Goal: Task Accomplishment & Management: Manage account settings

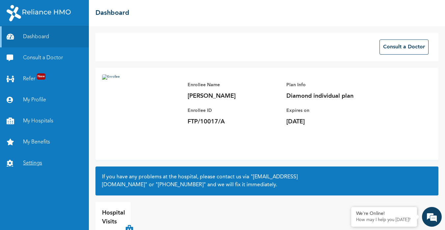
click at [38, 168] on link "Settings" at bounding box center [44, 163] width 89 height 21
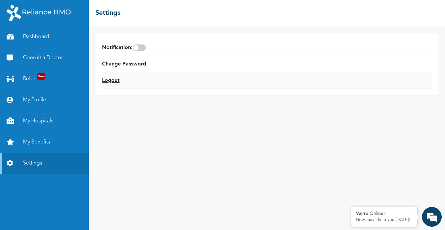
click at [109, 78] on link "Logout" at bounding box center [110, 81] width 17 height 8
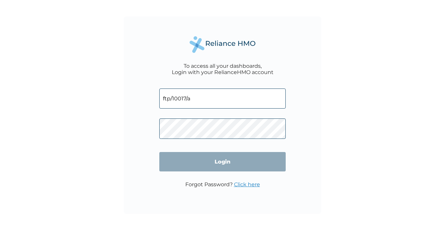
click at [198, 96] on input "ftp/10017/a" at bounding box center [222, 99] width 126 height 20
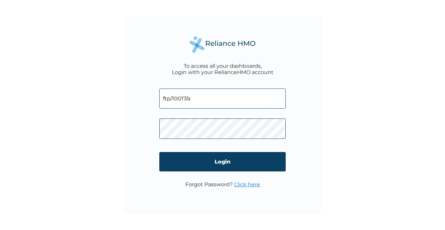
type input "FTP/10027/A"
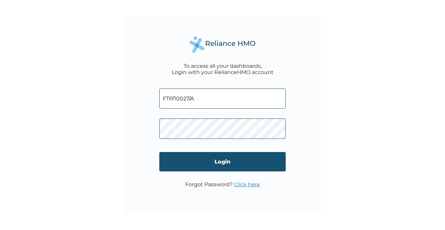
click at [211, 160] on input "Login" at bounding box center [222, 161] width 126 height 19
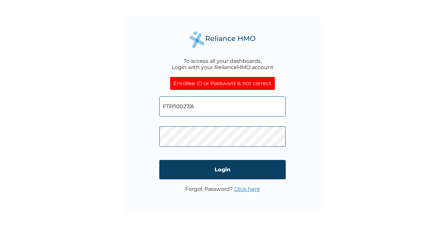
click at [208, 113] on input "FTP/10027/A" at bounding box center [222, 106] width 126 height 20
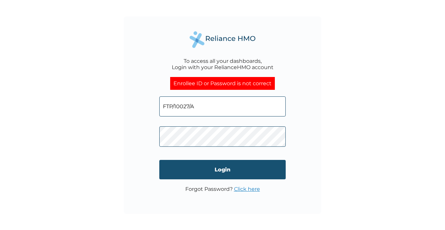
click at [215, 168] on input "Login" at bounding box center [222, 169] width 126 height 19
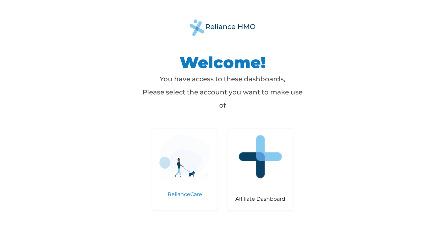
click at [179, 162] on img at bounding box center [185, 156] width 52 height 43
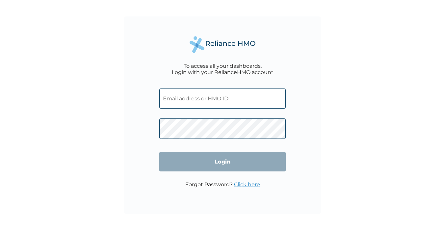
type input "FTP/10027/A"
click at [215, 163] on input "Login" at bounding box center [222, 161] width 126 height 19
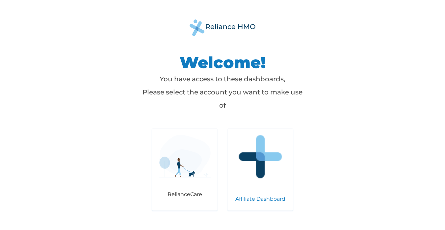
click at [273, 165] on img at bounding box center [260, 157] width 52 height 52
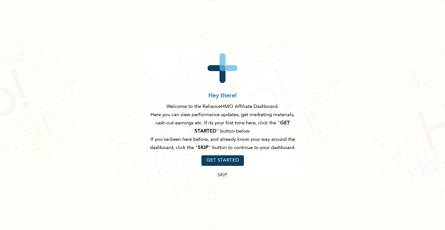
click at [229, 160] on button "GET STARTED" at bounding box center [222, 160] width 42 height 11
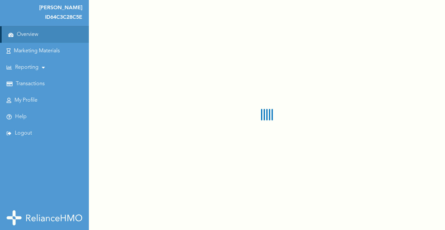
click at [29, 84] on link "Transactions" at bounding box center [30, 84] width 29 height 6
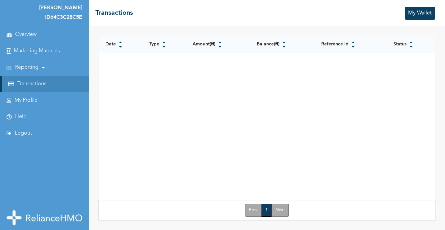
click at [29, 67] on p "Reporting" at bounding box center [26, 67] width 23 height 6
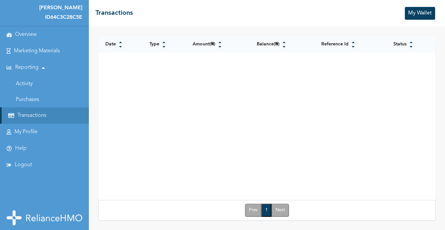
click at [29, 85] on link "Activity" at bounding box center [24, 83] width 17 height 5
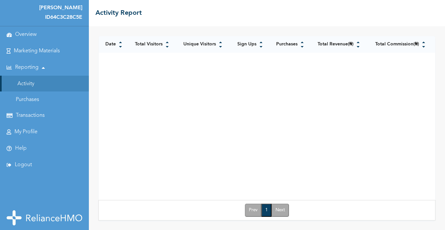
click at [32, 116] on link "Transactions" at bounding box center [30, 116] width 29 height 6
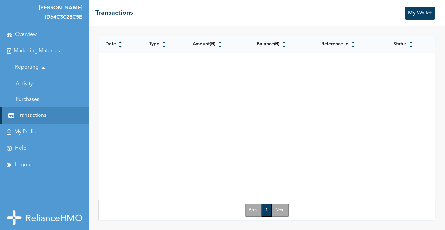
click at [31, 128] on li "My Profile" at bounding box center [44, 132] width 89 height 16
click at [32, 133] on link "My Profile" at bounding box center [25, 132] width 23 height 6
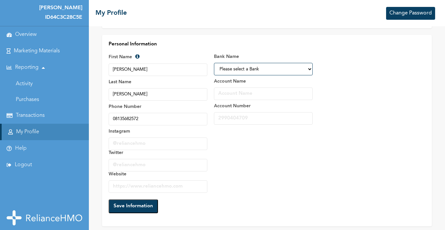
scroll to position [26, 0]
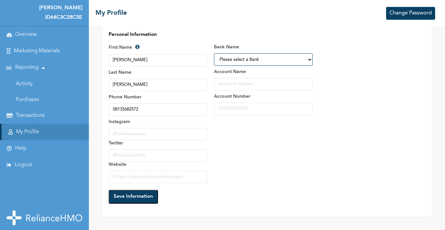
click at [58, 51] on link "Marketing Materials" at bounding box center [37, 51] width 46 height 6
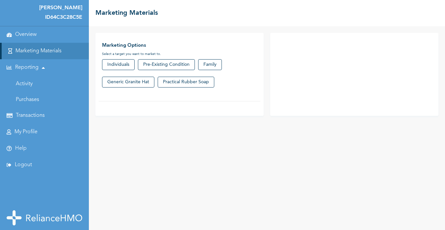
click at [22, 34] on link "Overview" at bounding box center [25, 35] width 21 height 6
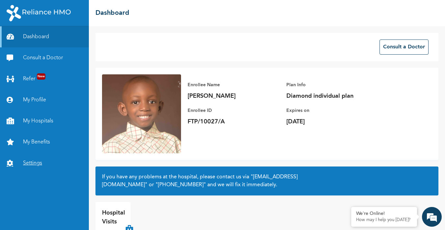
click at [44, 168] on link "Settings" at bounding box center [44, 163] width 89 height 21
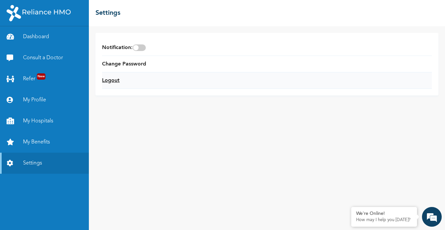
click at [118, 80] on link "Logout" at bounding box center [110, 81] width 17 height 8
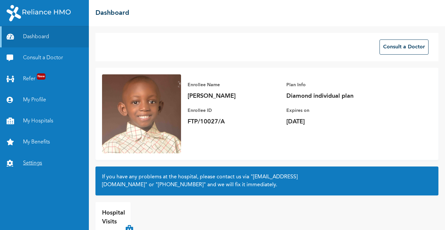
click at [40, 164] on link "Settings" at bounding box center [44, 163] width 89 height 21
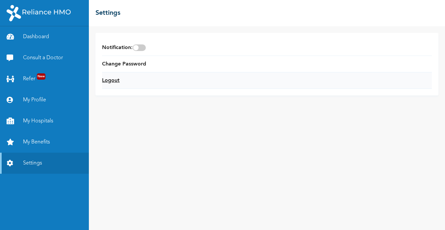
click at [116, 80] on link "Logout" at bounding box center [110, 81] width 17 height 8
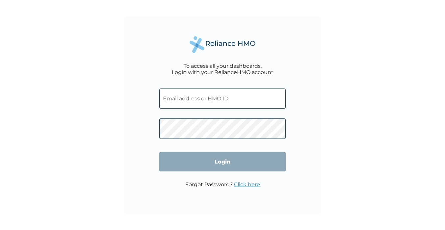
type input "FTP/10027/A"
click at [179, 99] on input "FTP/10027/A" at bounding box center [222, 99] width 126 height 20
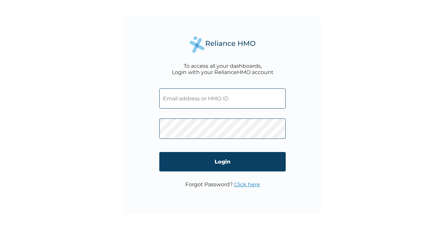
paste input "FTP/10017/B"
type input "FTP/10017/B"
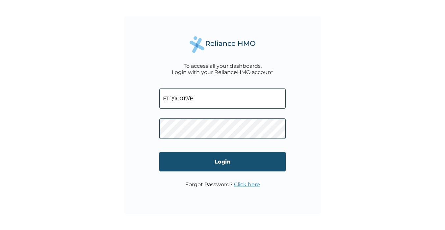
click at [222, 160] on input "Login" at bounding box center [222, 161] width 126 height 19
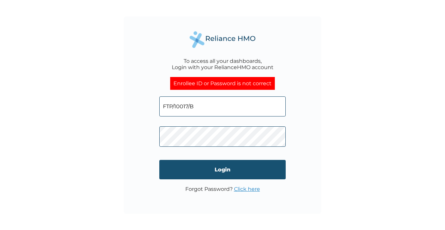
click at [206, 171] on input "Login" at bounding box center [222, 169] width 126 height 19
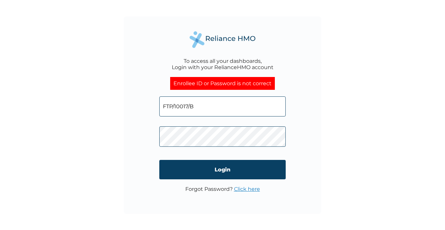
click at [249, 187] on link "Click here" at bounding box center [247, 189] width 26 height 6
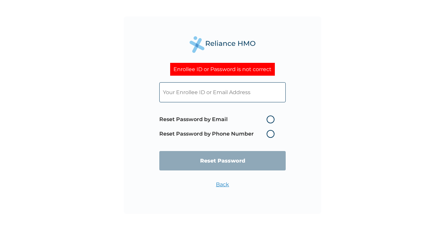
click at [272, 131] on label "Reset Password by Phone Number" at bounding box center [218, 134] width 118 height 8
click at [270, 135] on label "Reset Password by Phone Number" at bounding box center [218, 134] width 118 height 8
click at [255, 92] on input "text" at bounding box center [222, 92] width 126 height 20
type input "FTP/10017/B"
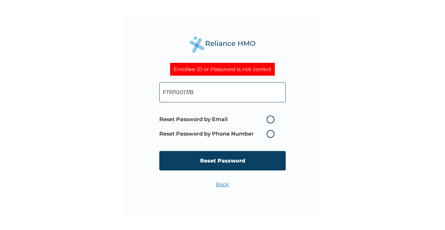
click at [270, 122] on label "Reset Password by Email" at bounding box center [218, 119] width 118 height 8
click at [268, 122] on input "Reset Password by Email" at bounding box center [262, 119] width 11 height 11
radio input "true"
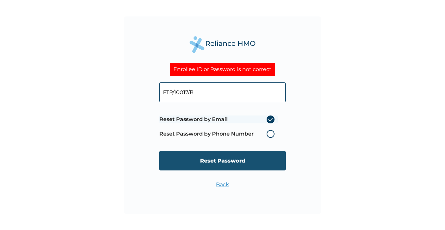
click at [263, 160] on input "Reset Password" at bounding box center [222, 160] width 126 height 19
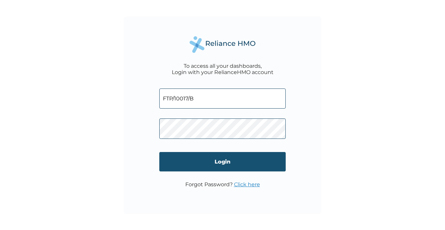
click at [234, 167] on input "Login" at bounding box center [222, 161] width 126 height 19
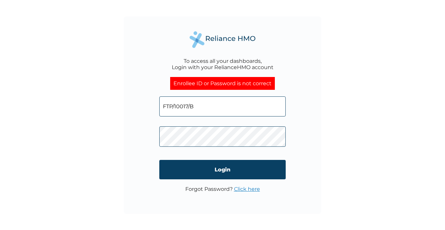
click at [247, 189] on link "Click here" at bounding box center [247, 189] width 26 height 6
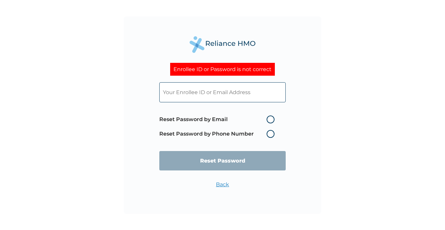
click at [249, 96] on input "text" at bounding box center [222, 92] width 126 height 20
type input "FTP/10017/B"
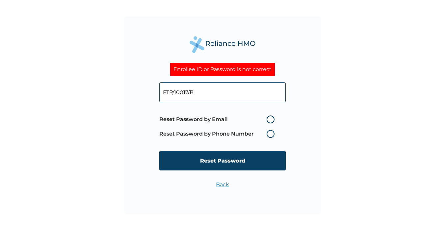
click at [269, 134] on label "Reset Password by Phone Number" at bounding box center [218, 134] width 118 height 8
click at [273, 134] on label "Reset Password by Phone Number" at bounding box center [218, 134] width 118 height 8
click at [239, 98] on input "FTP/10017/B" at bounding box center [222, 92] width 126 height 20
click at [271, 130] on span "Reset Password by Email Reset Password by Phone Number" at bounding box center [218, 126] width 118 height 29
click at [272, 136] on label "Reset Password by Phone Number" at bounding box center [218, 134] width 118 height 8
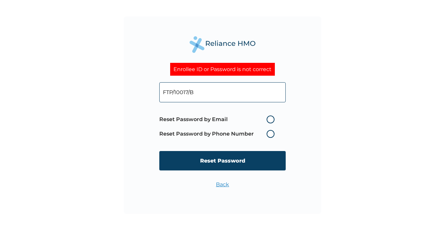
click at [272, 136] on label "Reset Password by Phone Number" at bounding box center [218, 134] width 118 height 8
click at [271, 120] on label "Reset Password by Email" at bounding box center [218, 119] width 118 height 8
click at [268, 120] on input "Reset Password by Email" at bounding box center [262, 119] width 11 height 11
radio input "true"
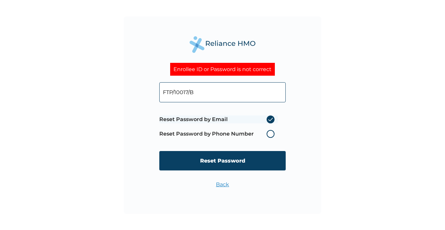
click at [269, 133] on label "Reset Password by Phone Number" at bounding box center [218, 134] width 118 height 8
click at [272, 135] on label "Reset Password by Phone Number" at bounding box center [218, 134] width 118 height 8
click at [227, 100] on input "FTP/10017/B" at bounding box center [222, 92] width 126 height 20
click at [271, 136] on label "Reset Password by Phone Number" at bounding box center [218, 134] width 118 height 8
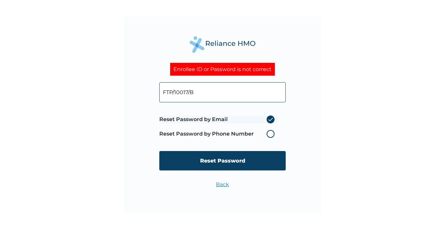
click at [271, 136] on label "Reset Password by Phone Number" at bounding box center [218, 134] width 118 height 8
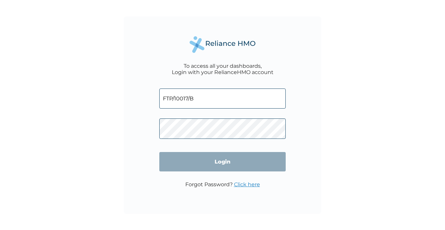
click at [255, 162] on input "Login" at bounding box center [222, 161] width 126 height 19
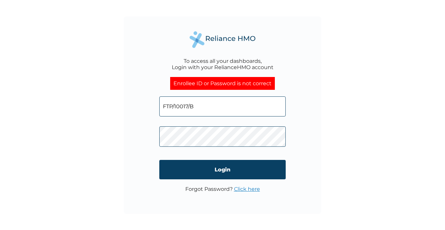
click at [252, 186] on form "FTP/10017/B Login" at bounding box center [222, 138] width 126 height 96
click at [253, 191] on link "Click here" at bounding box center [247, 189] width 26 height 6
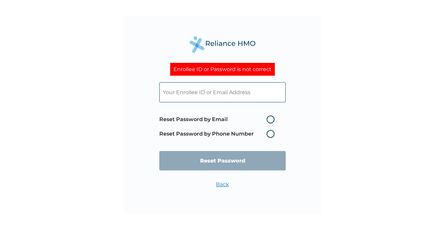
click at [254, 88] on input "text" at bounding box center [222, 92] width 126 height 20
type input "FTP/10017/B"
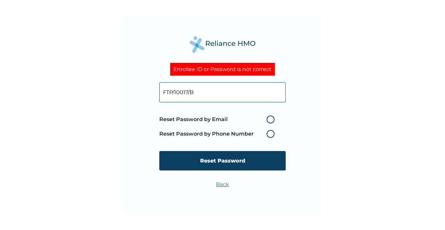
click at [270, 138] on label "Reset Password by Phone Number" at bounding box center [218, 134] width 118 height 8
click at [271, 120] on label "Reset Password by Email" at bounding box center [218, 119] width 118 height 8
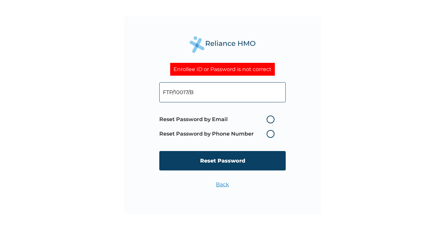
click at [268, 120] on input "Reset Password by Email" at bounding box center [262, 119] width 11 height 11
radio input "true"
click at [228, 183] on link "Back" at bounding box center [222, 184] width 13 height 6
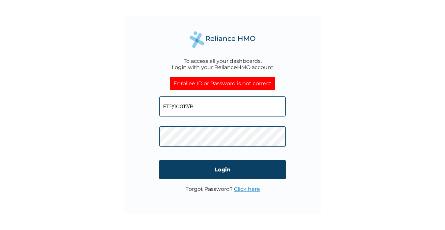
click at [207, 110] on input "FTP/10017/B" at bounding box center [222, 106] width 126 height 20
paste input "67/A"
type input "FTP/10067/A"
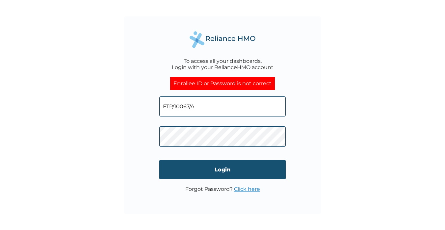
click at [217, 174] on input "Login" at bounding box center [222, 169] width 126 height 19
click at [236, 175] on input "Login" at bounding box center [222, 169] width 126 height 19
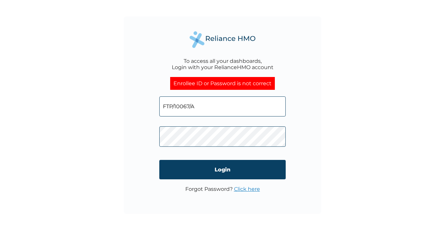
click at [256, 191] on link "Click here" at bounding box center [247, 189] width 26 height 6
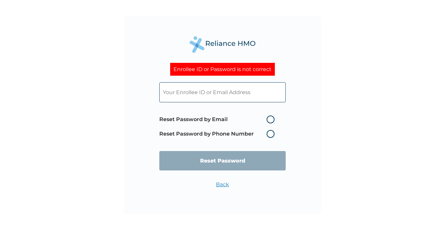
click at [172, 97] on input "text" at bounding box center [222, 92] width 126 height 20
click at [249, 98] on input "text" at bounding box center [222, 92] width 126 height 20
click at [199, 94] on input "text" at bounding box center [222, 92] width 126 height 20
paste input "FTP/10067/A"
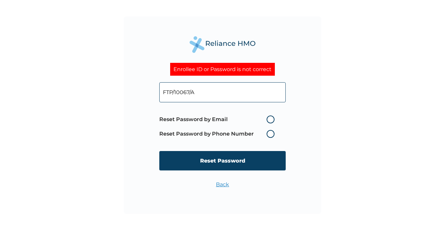
type input "FTP/10067/A"
click at [270, 133] on label "Reset Password by Phone Number" at bounding box center [218, 134] width 118 height 8
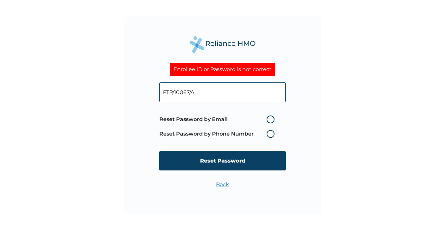
click at [270, 133] on label "Reset Password by Phone Number" at bounding box center [218, 134] width 118 height 8
click at [268, 120] on label "Reset Password by Email" at bounding box center [218, 119] width 118 height 8
click at [268, 120] on input "Reset Password by Email" at bounding box center [262, 119] width 11 height 11
radio input "true"
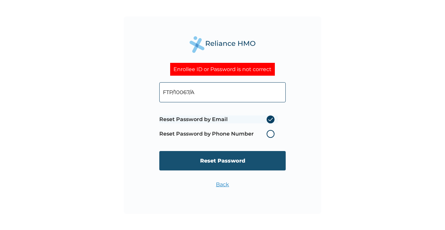
click at [244, 158] on input "Reset Password" at bounding box center [222, 160] width 126 height 19
